Goal: Task Accomplishment & Management: Complete application form

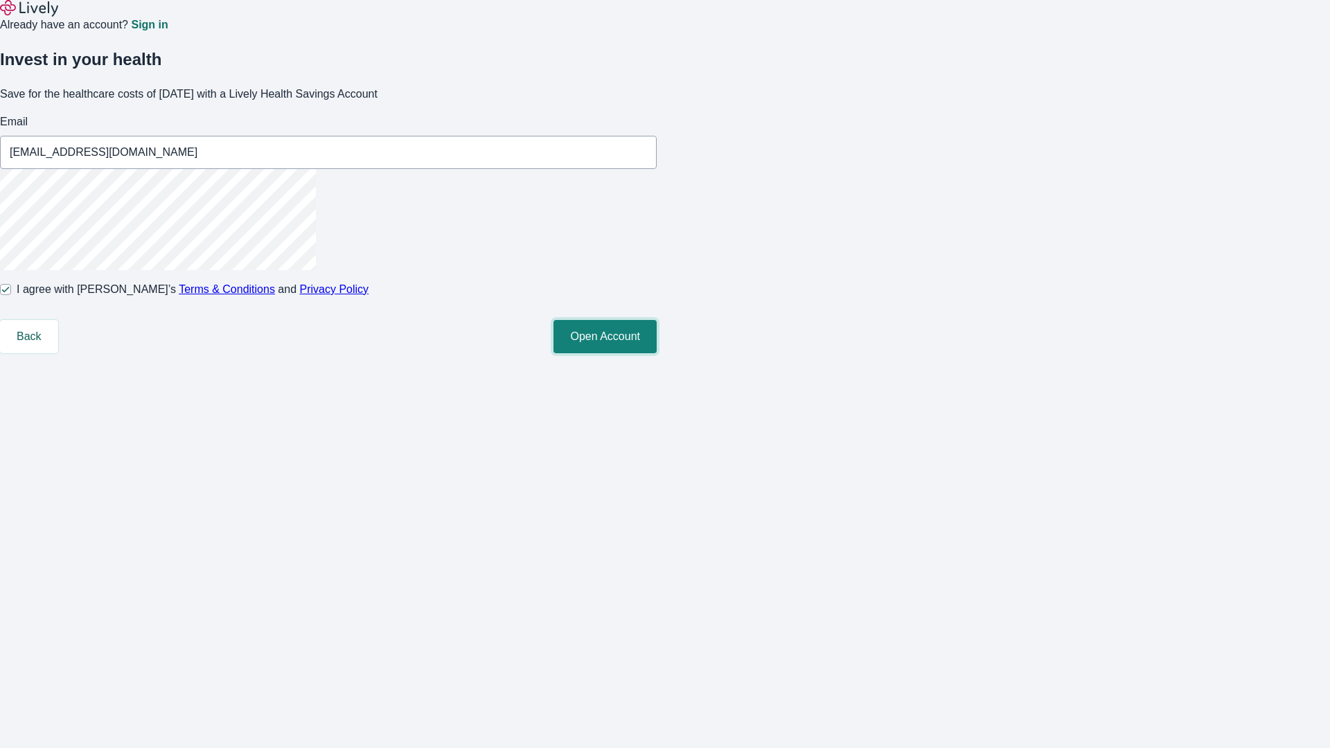
click at [657, 353] on button "Open Account" at bounding box center [604, 336] width 103 height 33
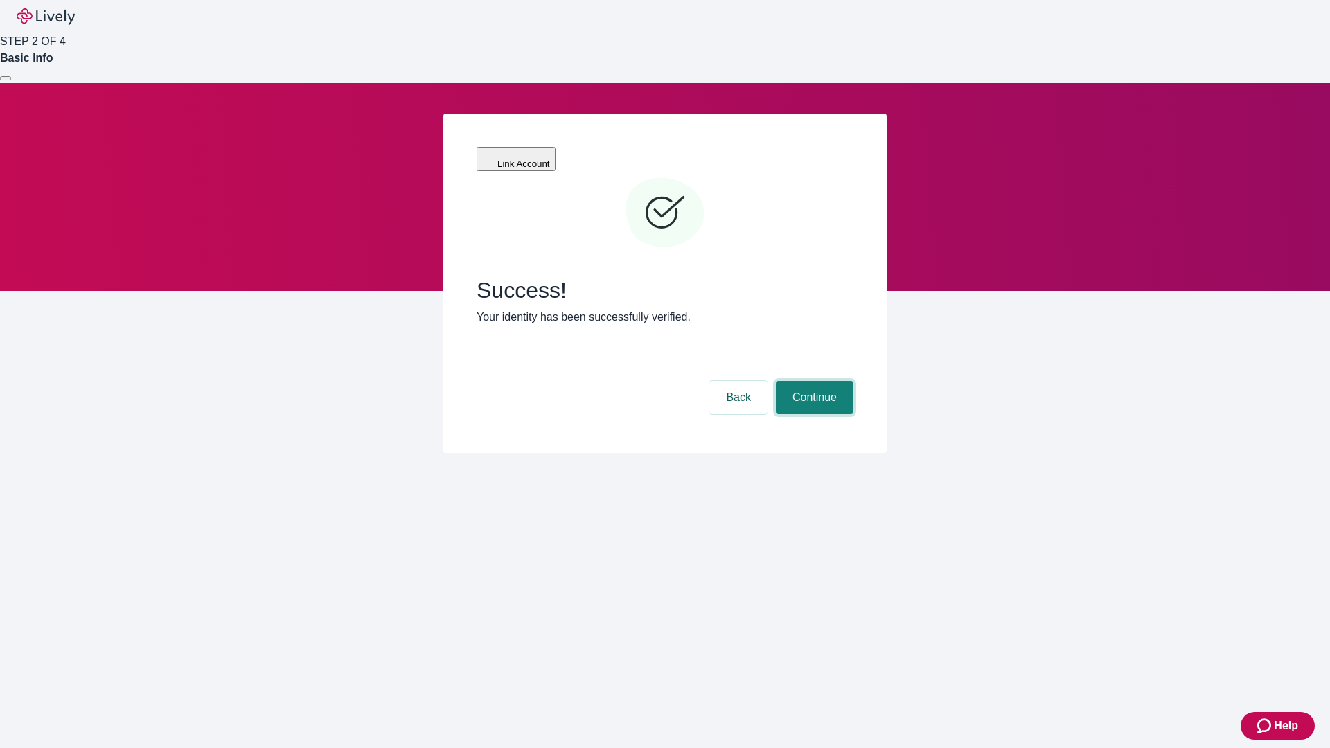
click at [812, 381] on button "Continue" at bounding box center [815, 397] width 78 height 33
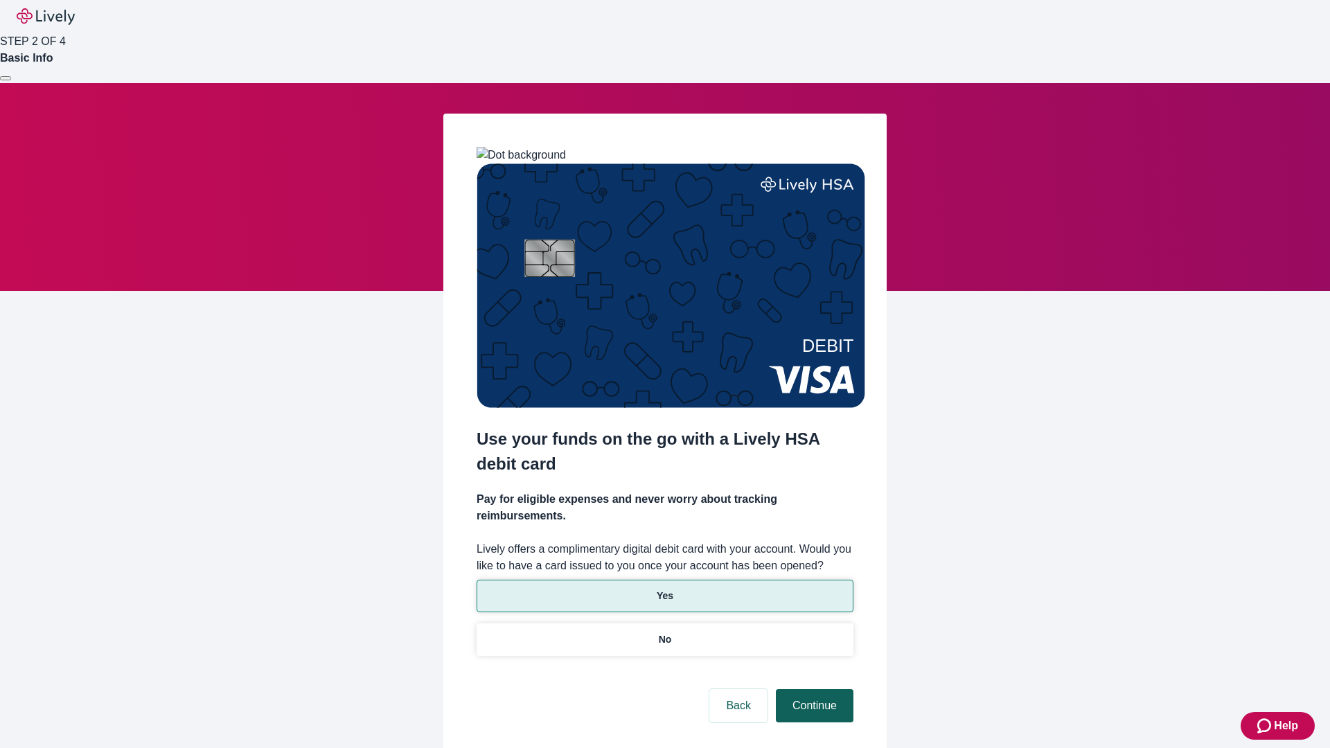
click at [664, 589] on p "Yes" at bounding box center [665, 596] width 17 height 15
click at [812, 689] on button "Continue" at bounding box center [815, 705] width 78 height 33
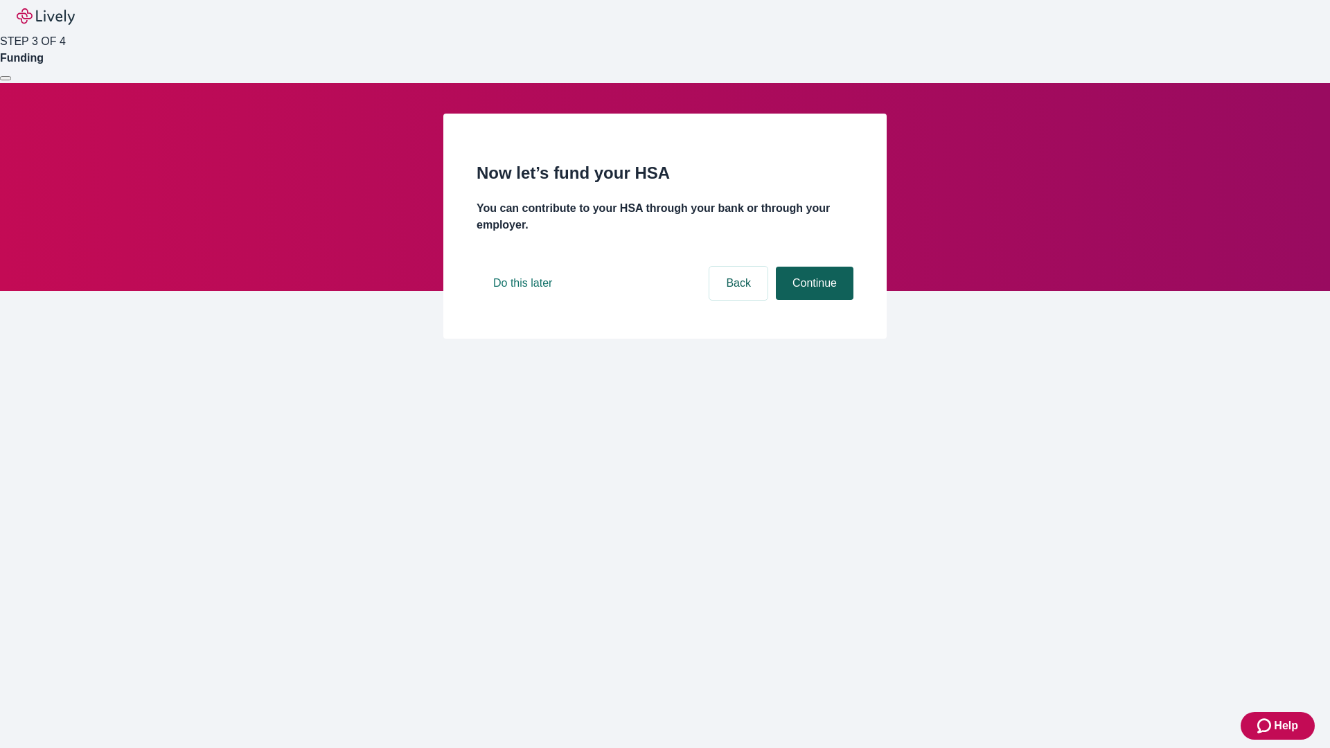
click at [812, 300] on button "Continue" at bounding box center [815, 283] width 78 height 33
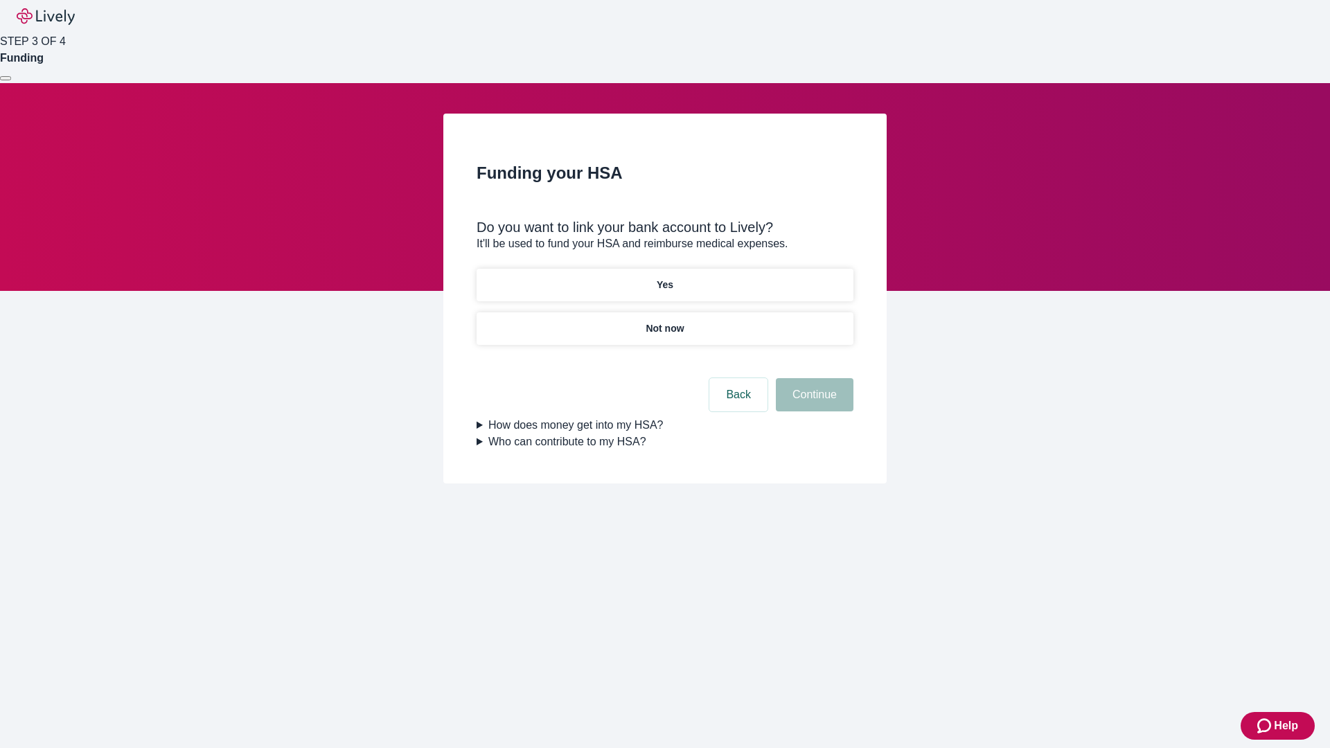
click at [664, 321] on p "Not now" at bounding box center [665, 328] width 38 height 15
click at [812, 403] on button "Continue" at bounding box center [815, 394] width 78 height 33
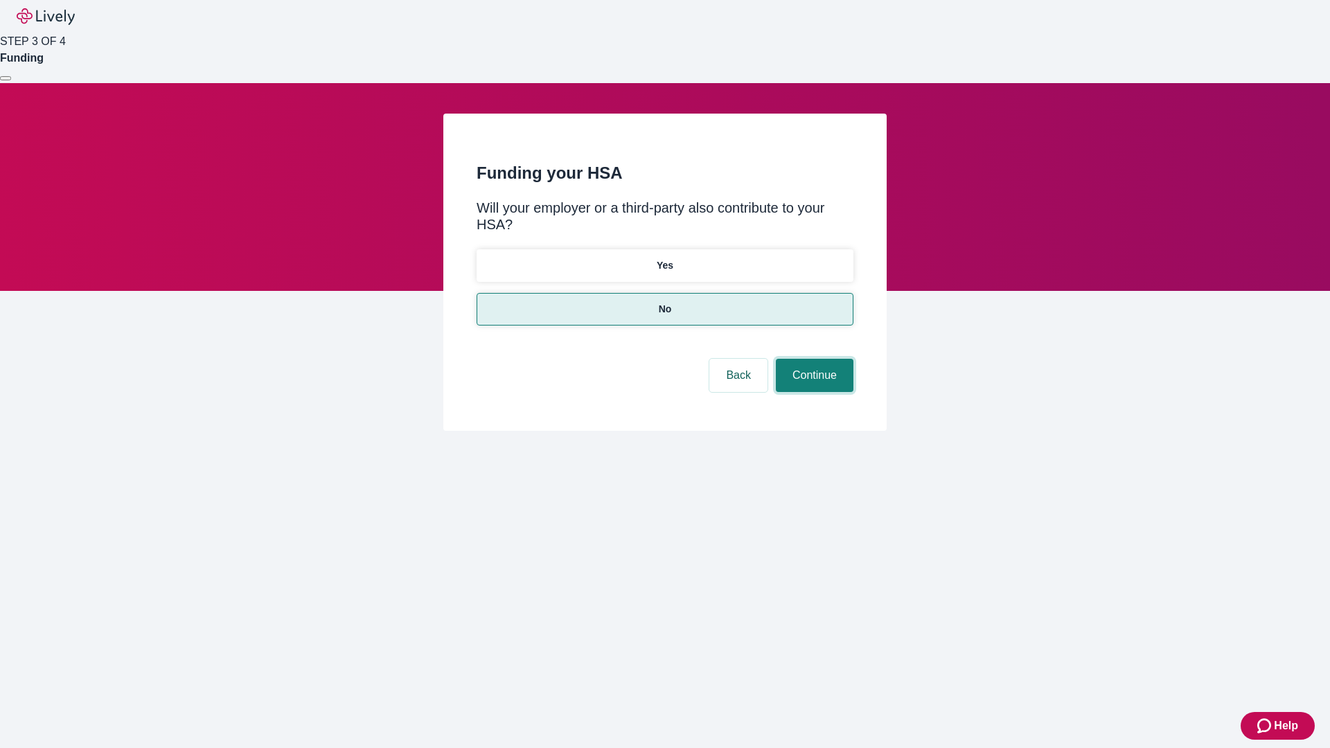
click at [812, 359] on button "Continue" at bounding box center [815, 375] width 78 height 33
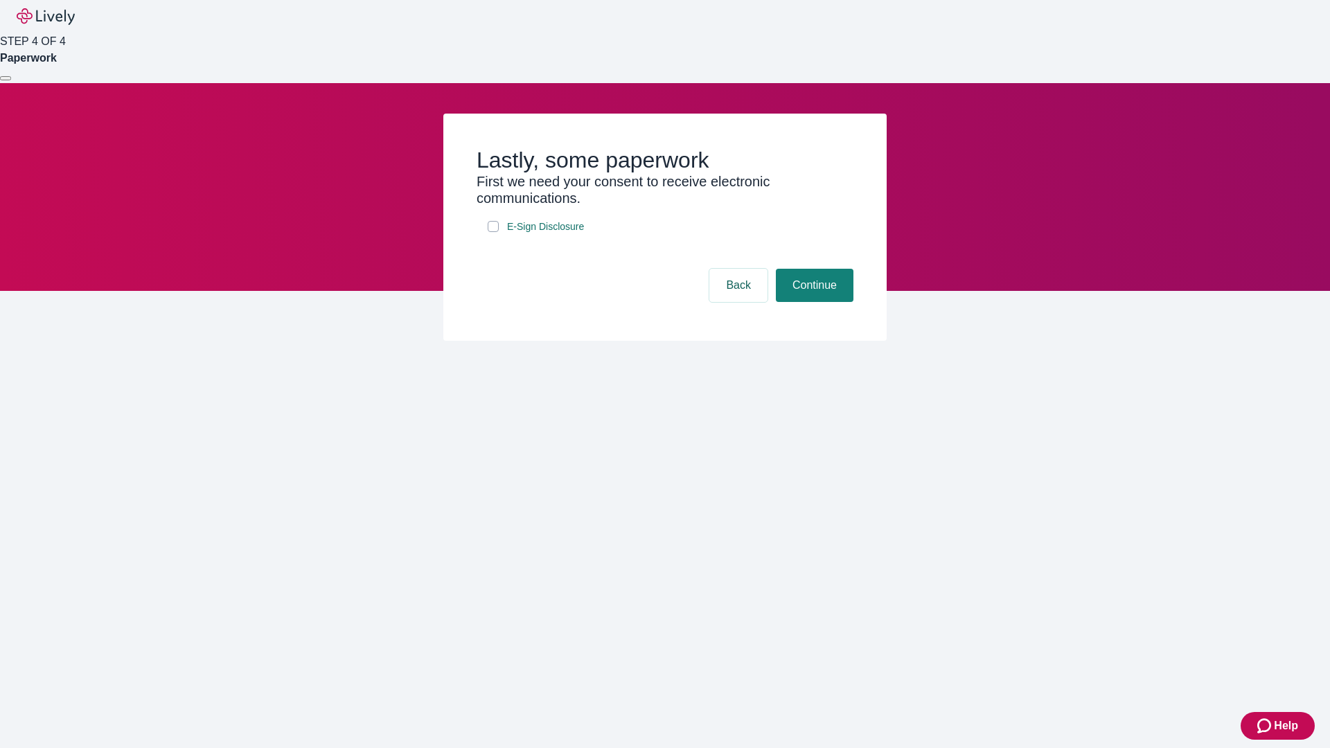
click at [493, 232] on input "E-Sign Disclosure" at bounding box center [493, 226] width 11 height 11
checkbox input "true"
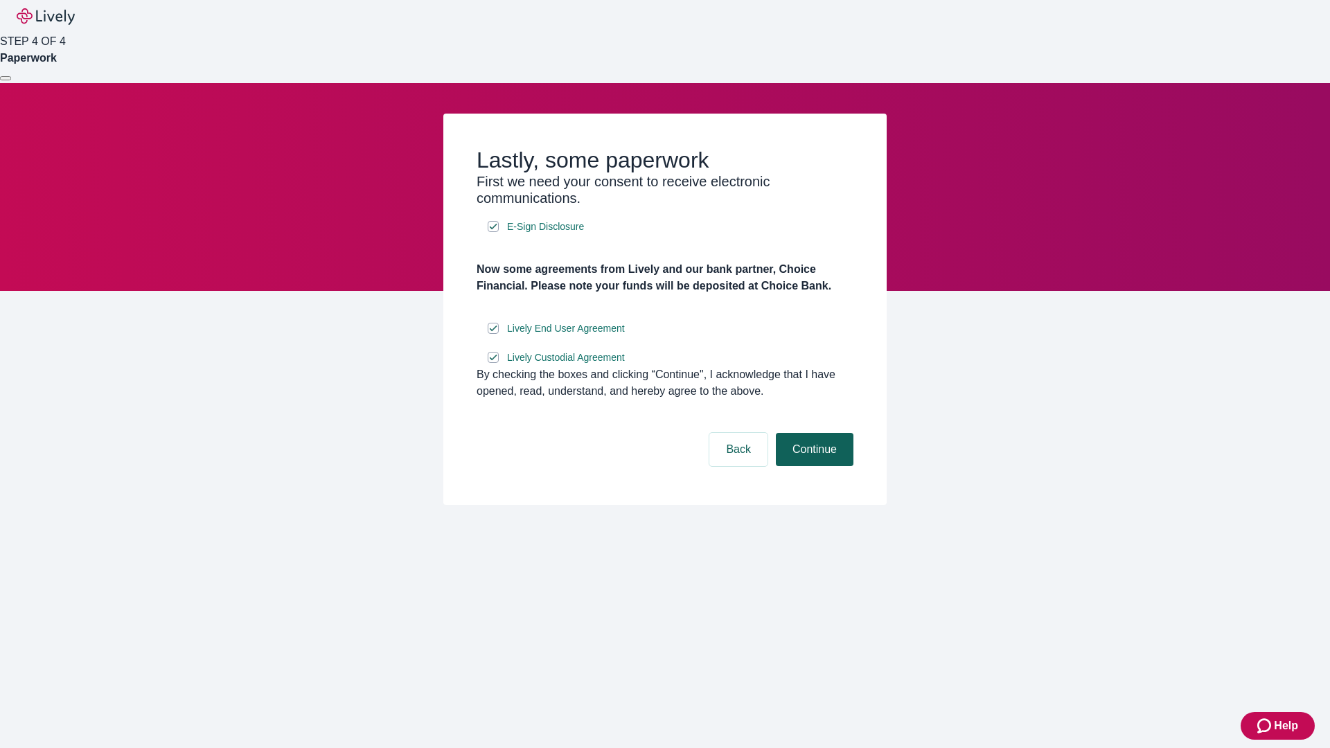
click at [812, 466] on button "Continue" at bounding box center [815, 449] width 78 height 33
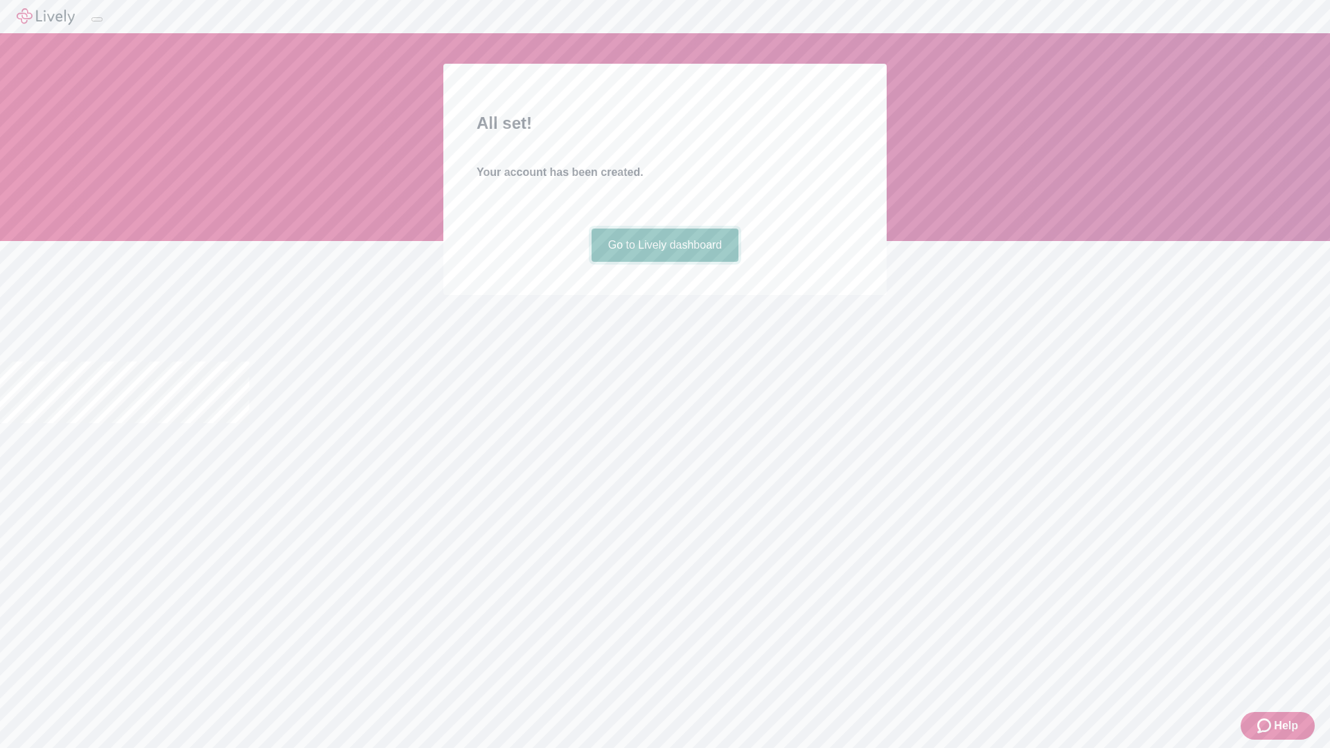
click at [664, 262] on link "Go to Lively dashboard" at bounding box center [665, 245] width 148 height 33
